Goal: Download file/media

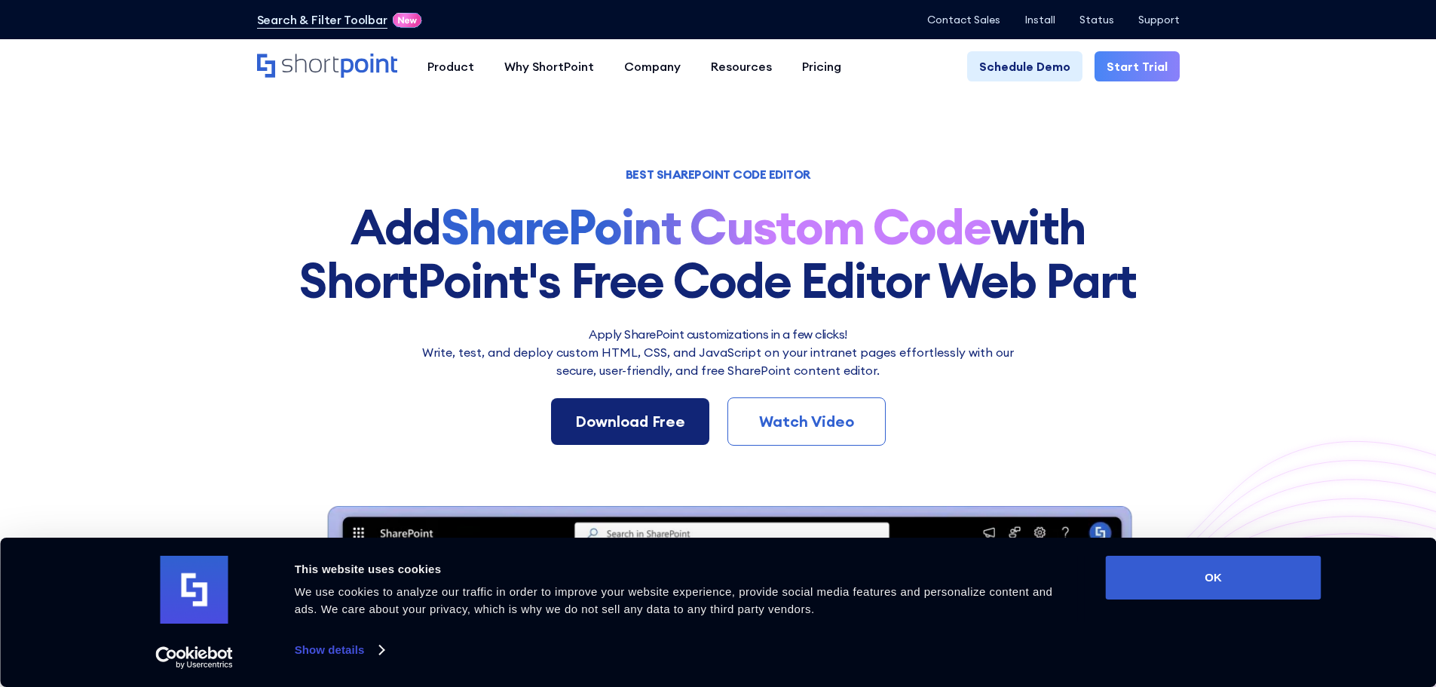
drag, startPoint x: 0, startPoint y: 0, endPoint x: 636, endPoint y: 418, distance: 761.6
click at [636, 418] on div "Download Free" at bounding box center [630, 421] width 110 height 23
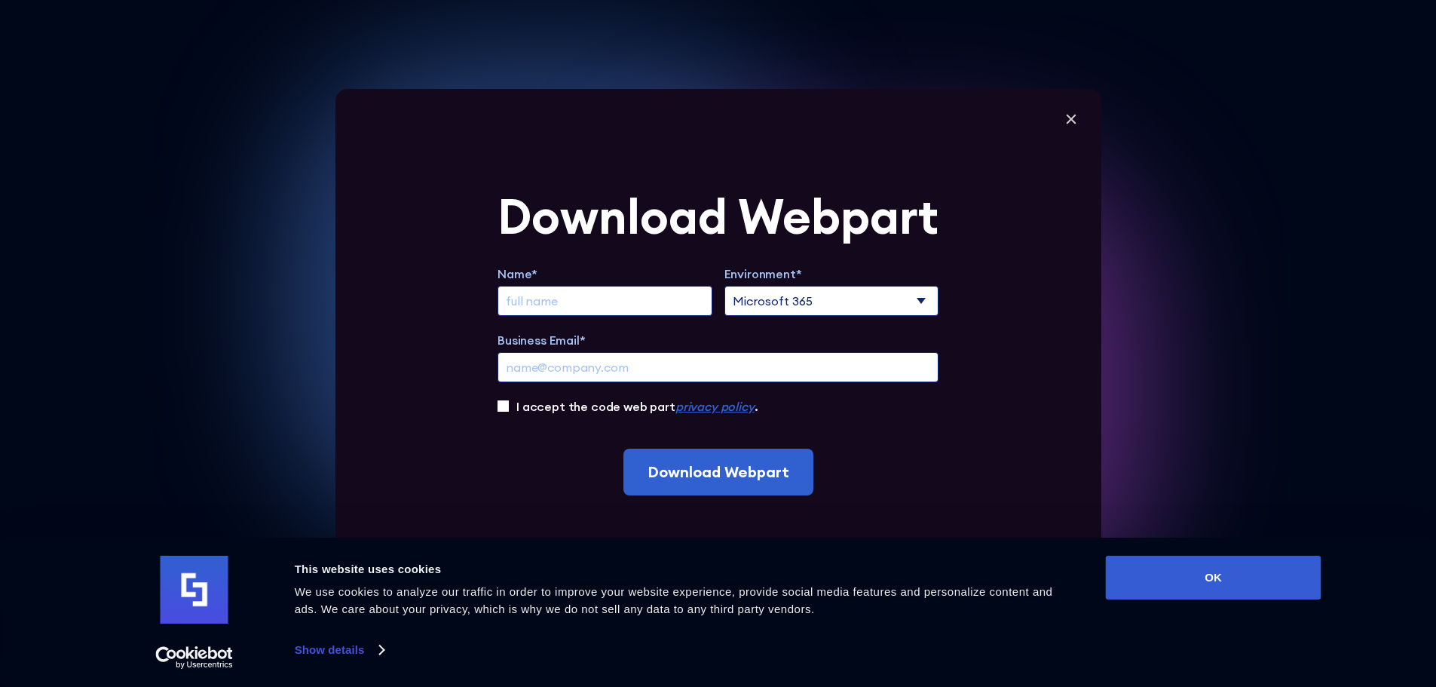
click at [567, 296] on input "Extend Trial" at bounding box center [605, 301] width 215 height 30
type input "[PERSON_NAME]"
click at [559, 373] on input "Business Email*" at bounding box center [718, 367] width 441 height 30
type input "[PERSON_NAME][EMAIL_ADDRESS][DOMAIN_NAME]"
click at [505, 404] on input "I accept the code web part privacy policy ." at bounding box center [503, 405] width 11 height 11
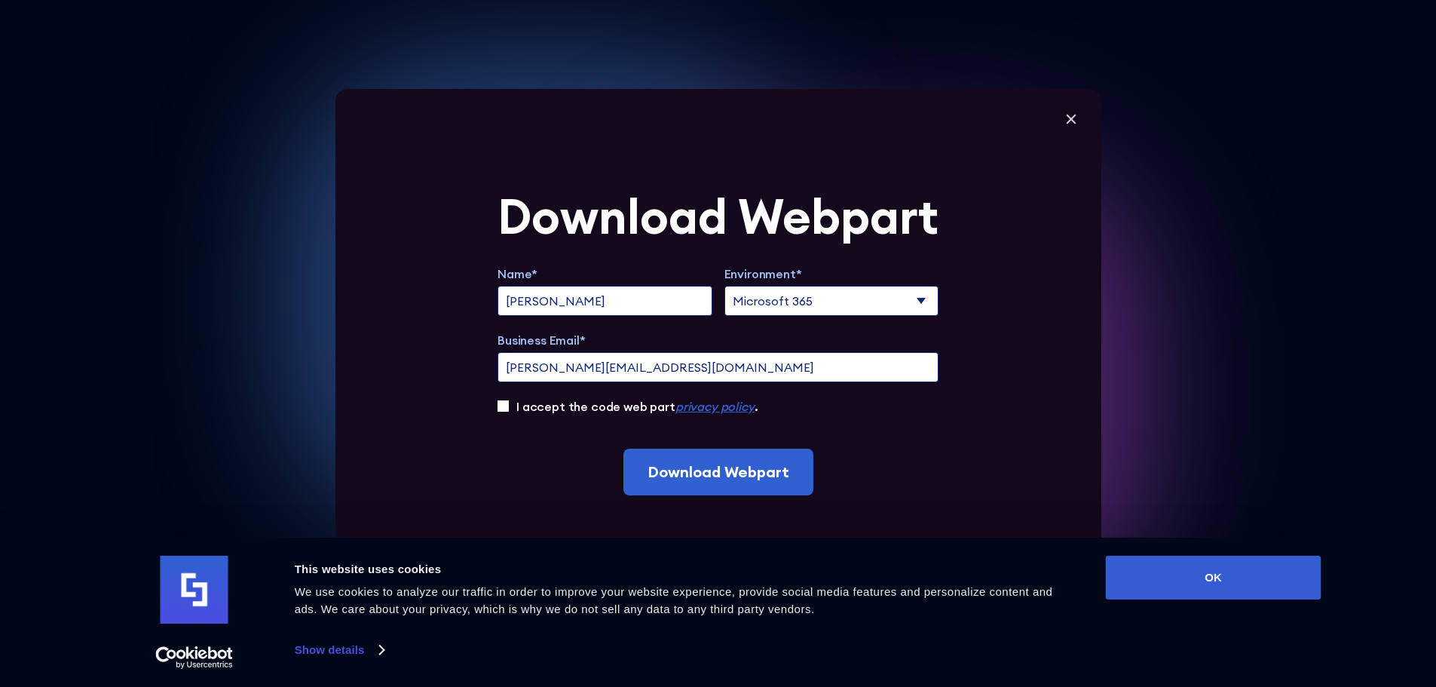
checkbox input "true"
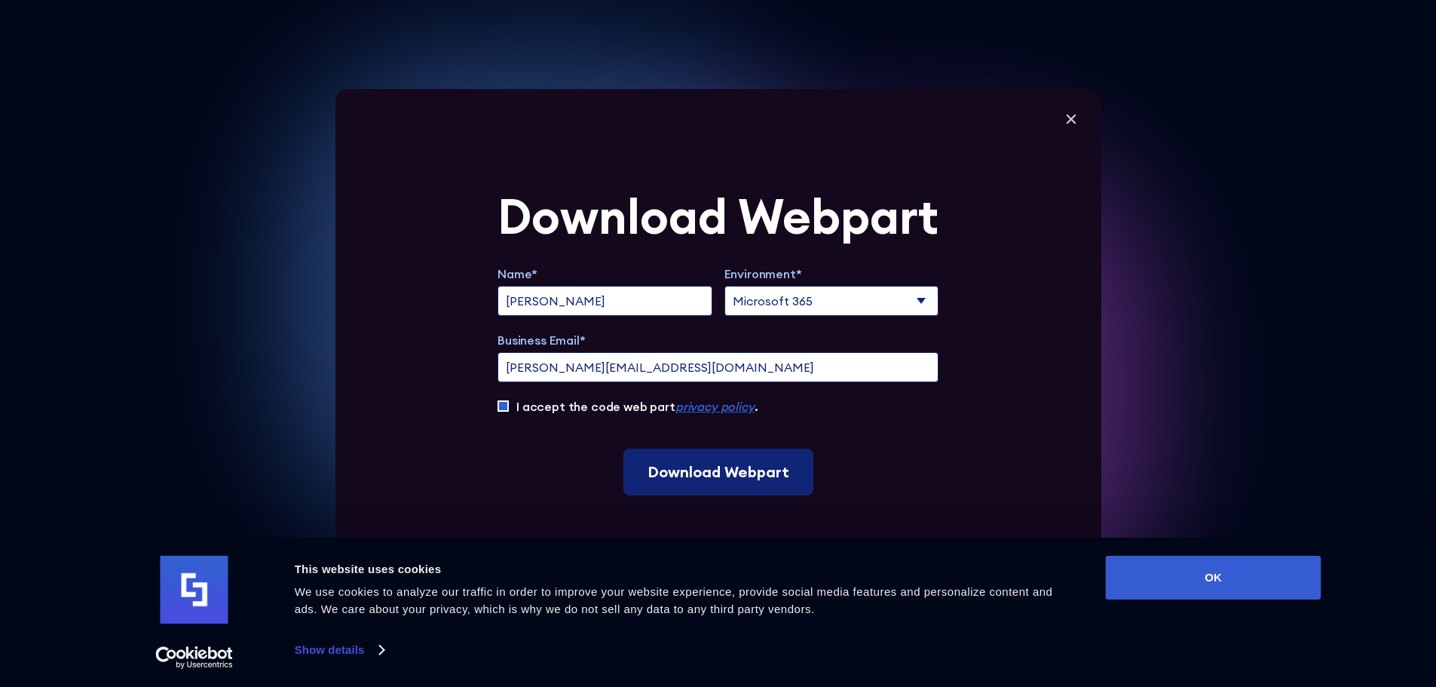
click at [679, 464] on input "Download Webpart" at bounding box center [719, 472] width 190 height 47
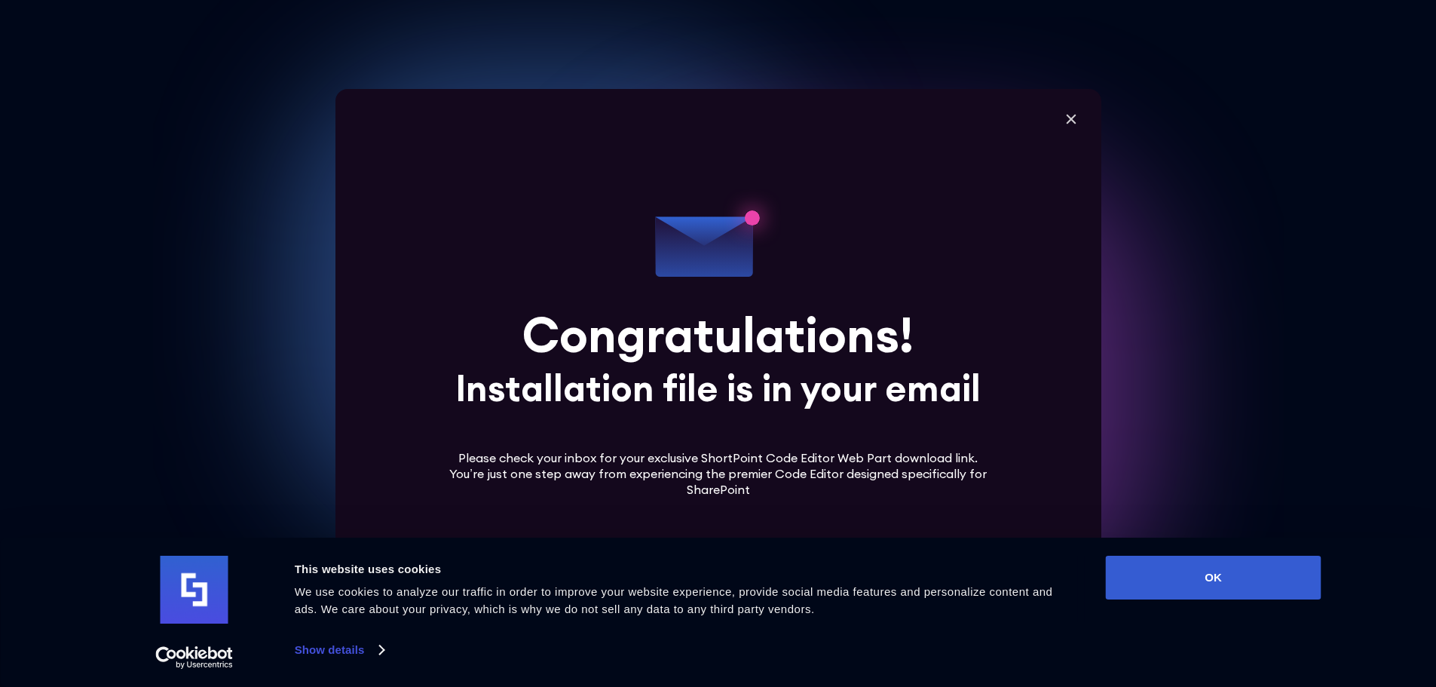
scroll to position [151, 0]
click at [1075, 127] on icon at bounding box center [1071, 119] width 23 height 23
